Goal: Task Accomplishment & Management: Manage account settings

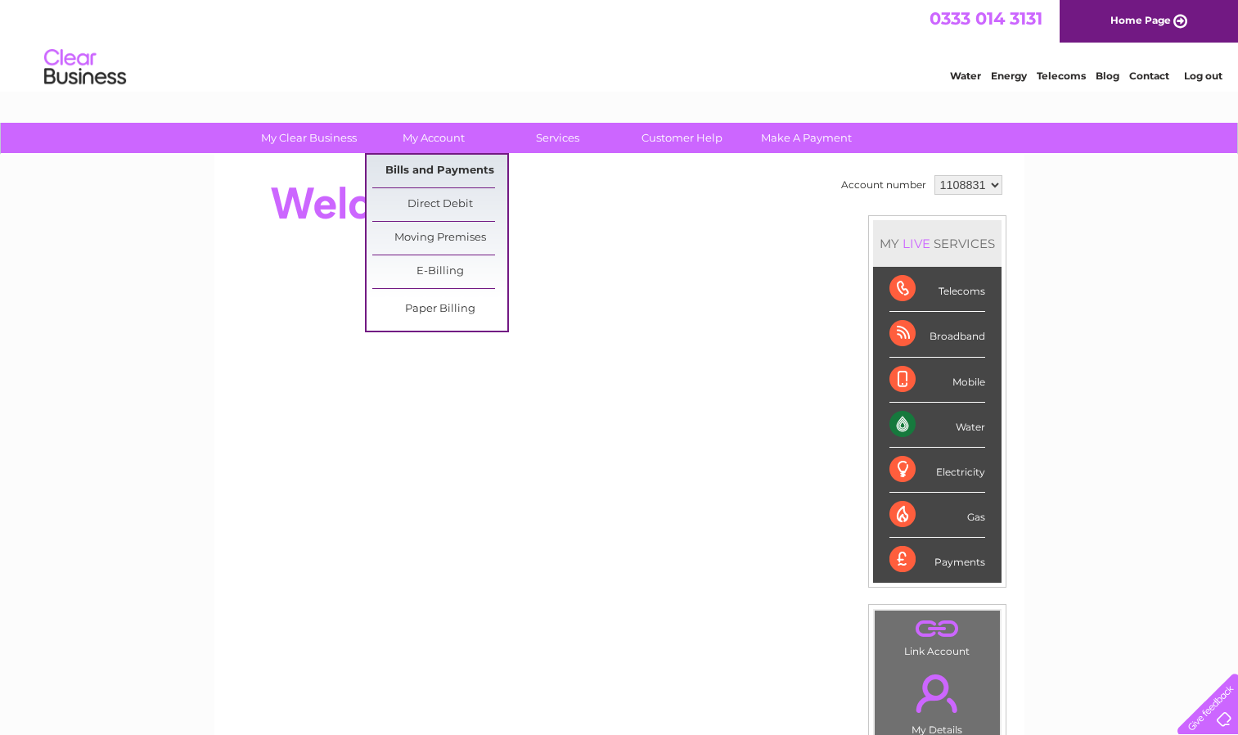
click at [423, 165] on link "Bills and Payments" at bounding box center [439, 171] width 135 height 33
